Goal: Check status: Check status

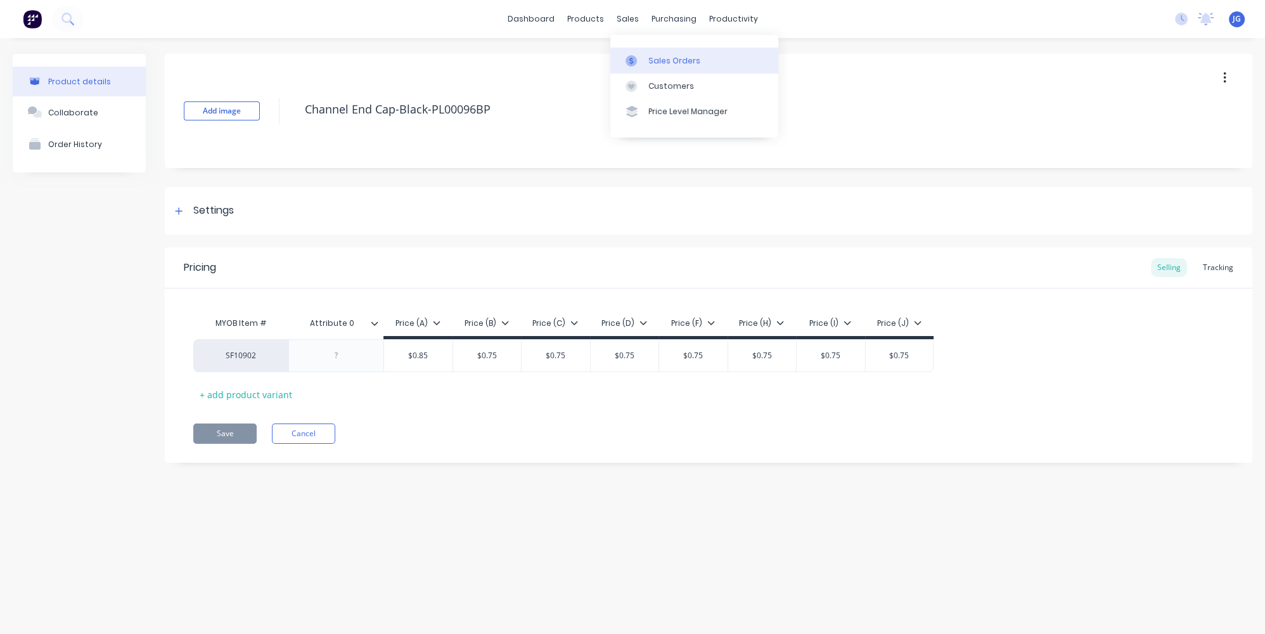
click at [643, 53] on link "Sales Orders" at bounding box center [694, 60] width 168 height 25
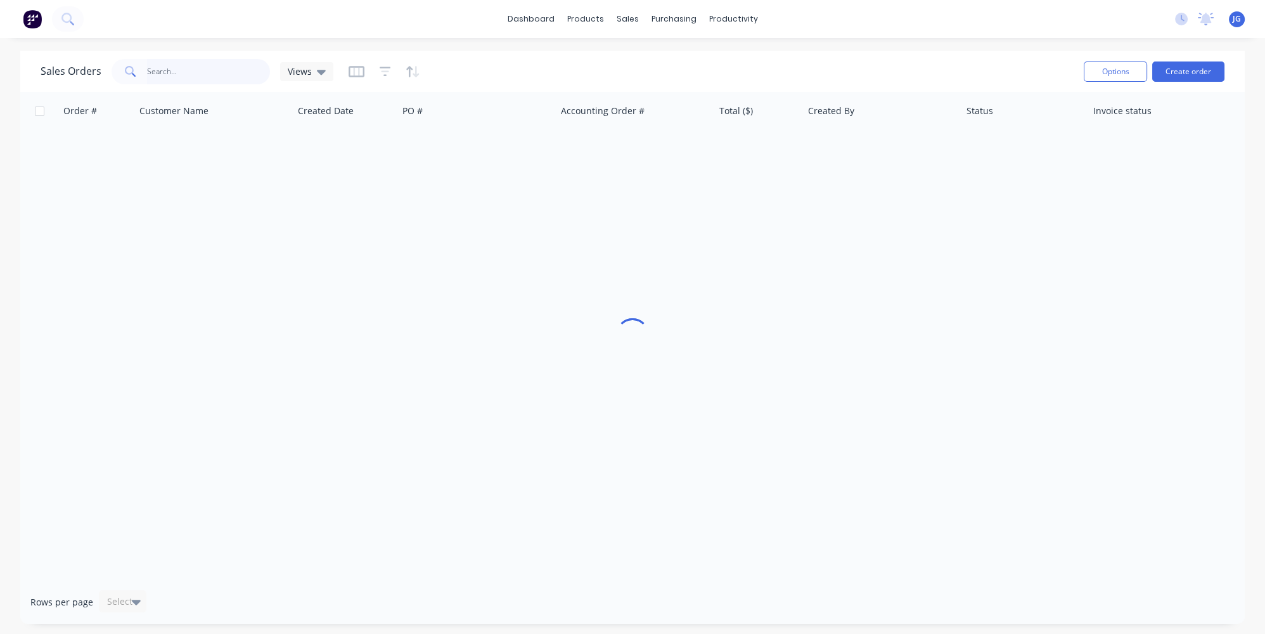
click at [159, 66] on input "text" at bounding box center [209, 71] width 124 height 25
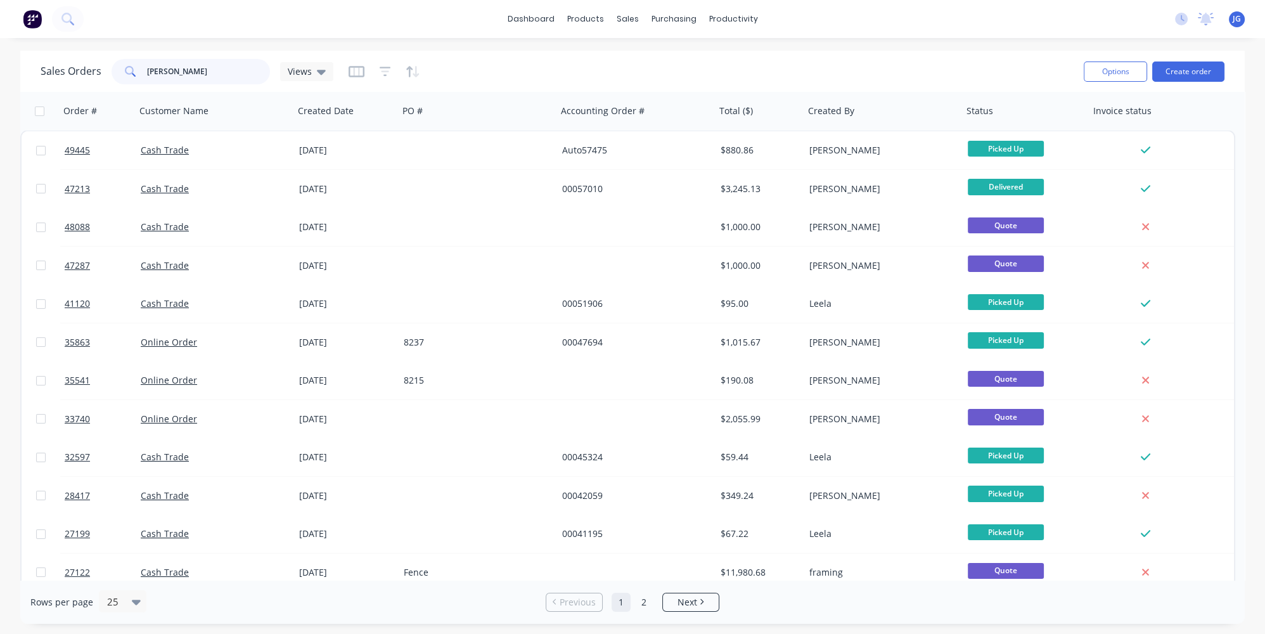
type input "[PERSON_NAME]"
click at [0, 67] on div "Sales Orders [PERSON_NAME] Views Options Create order Order # Customer Name Cre…" at bounding box center [632, 337] width 1265 height 573
paste input "47213"
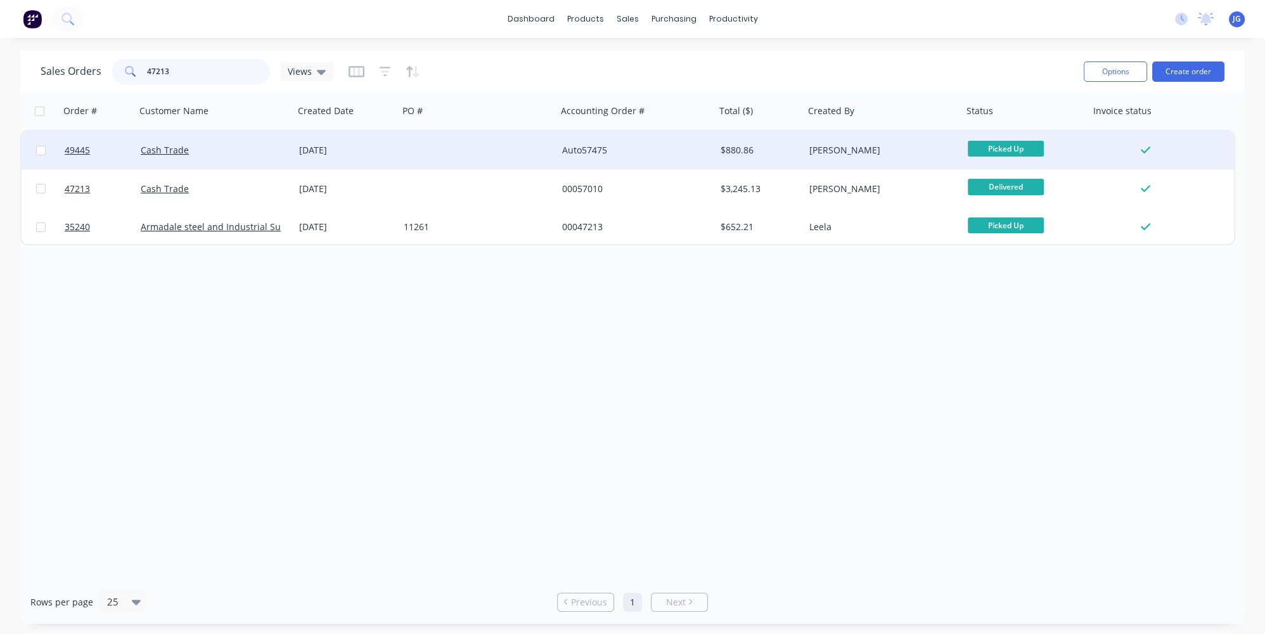
type input "47213"
click at [235, 149] on div "Cash Trade" at bounding box center [211, 150] width 141 height 13
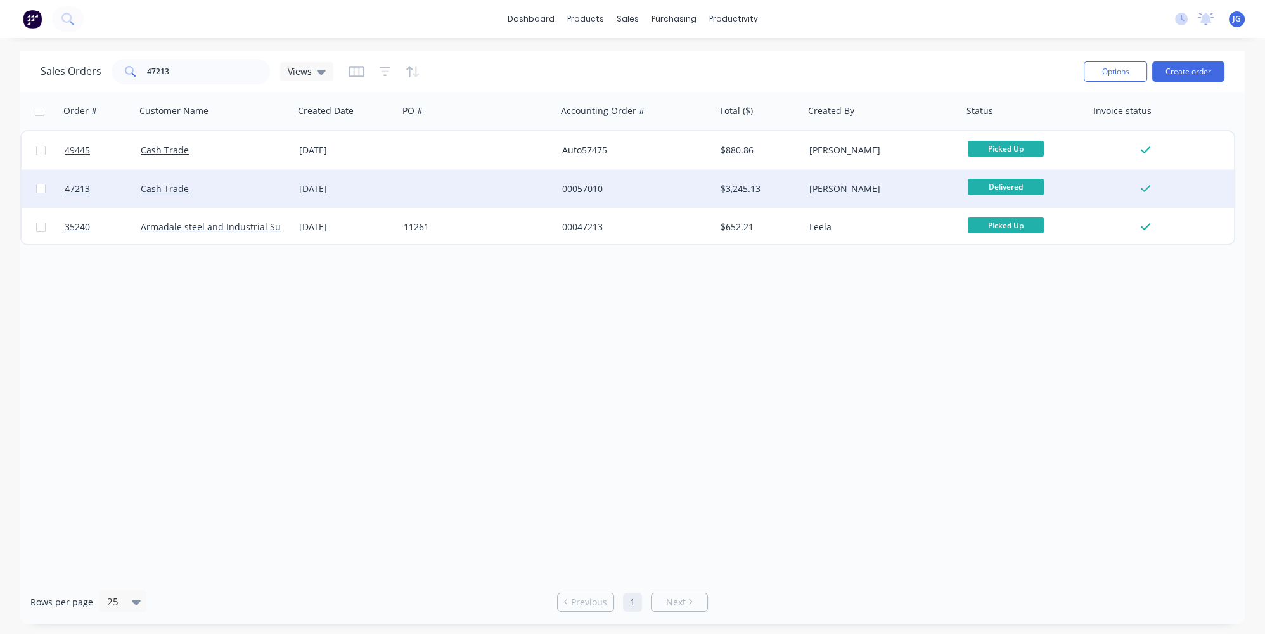
click at [254, 183] on div "Cash Trade" at bounding box center [211, 189] width 141 height 13
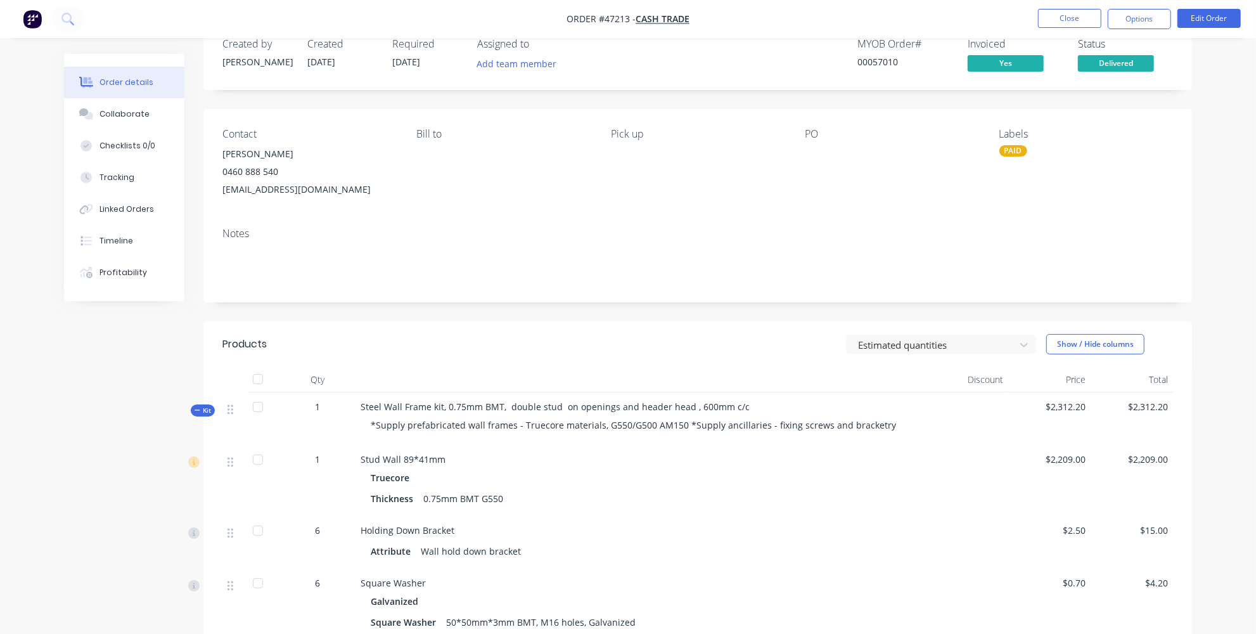
scroll to position [30, 0]
